Goal: Task Accomplishment & Management: Manage account settings

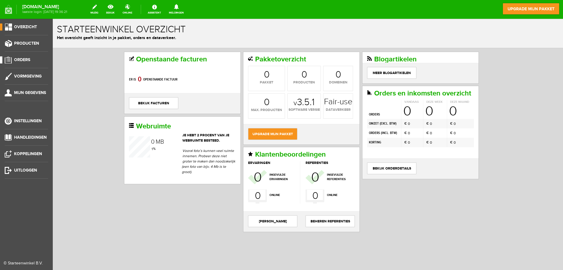
click at [18, 59] on span "Orders" at bounding box center [22, 59] width 16 height 5
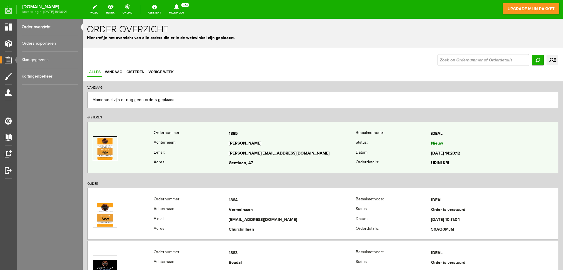
click at [295, 139] on td "[PERSON_NAME]" at bounding box center [292, 144] width 127 height 10
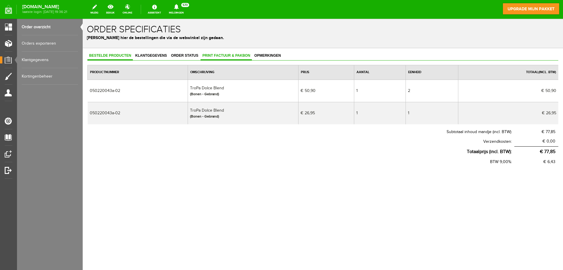
click at [221, 55] on span "Print factuur & pakbon" at bounding box center [226, 55] width 51 height 4
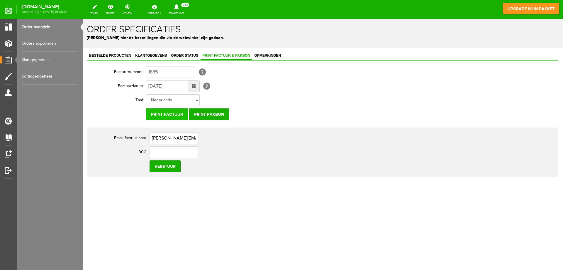
click at [171, 113] on input "Print factuur" at bounding box center [167, 114] width 42 height 12
click at [205, 114] on input "Print pakbon" at bounding box center [209, 114] width 40 height 12
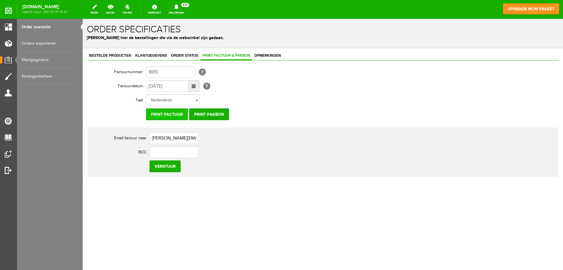
click at [167, 112] on input "Print factuur" at bounding box center [167, 114] width 42 height 12
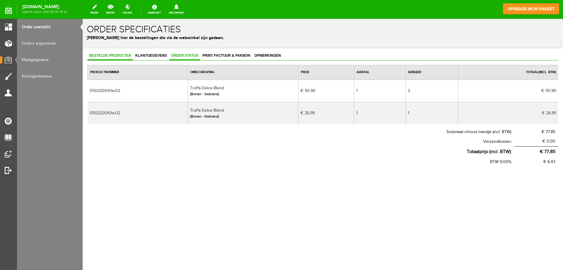
click at [185, 56] on span "Order status" at bounding box center [184, 55] width 31 height 4
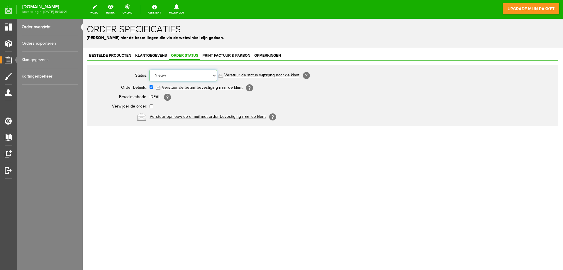
click at [188, 75] on select "Order niet afgerond Nieuw Order in behandeling Wacht op leverancier Wacht op be…" at bounding box center [183, 76] width 67 height 12
click at [210, 75] on select "Order niet afgerond Nieuw Order in behandeling Wacht op leverancier Wacht op be…" at bounding box center [183, 76] width 67 height 12
click at [207, 170] on body "x Order specificaties Beheer hier de bestellingen die via de webwinkel zijn ged…" at bounding box center [323, 144] width 481 height 251
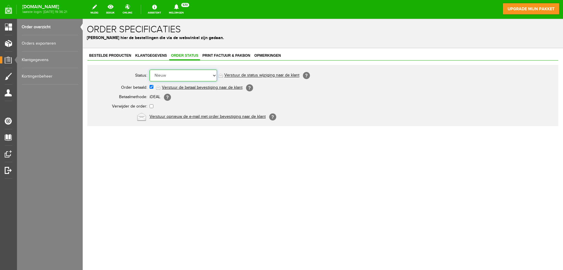
click at [182, 77] on select "Order niet afgerond Nieuw Order in behandeling Wacht op leverancier Wacht op be…" at bounding box center [183, 76] width 67 height 12
select select "5"
click at [150, 70] on select "Order niet afgerond Nieuw Order in behandeling Wacht op leverancier Wacht op be…" at bounding box center [183, 76] width 67 height 12
